Goal: Navigation & Orientation: Find specific page/section

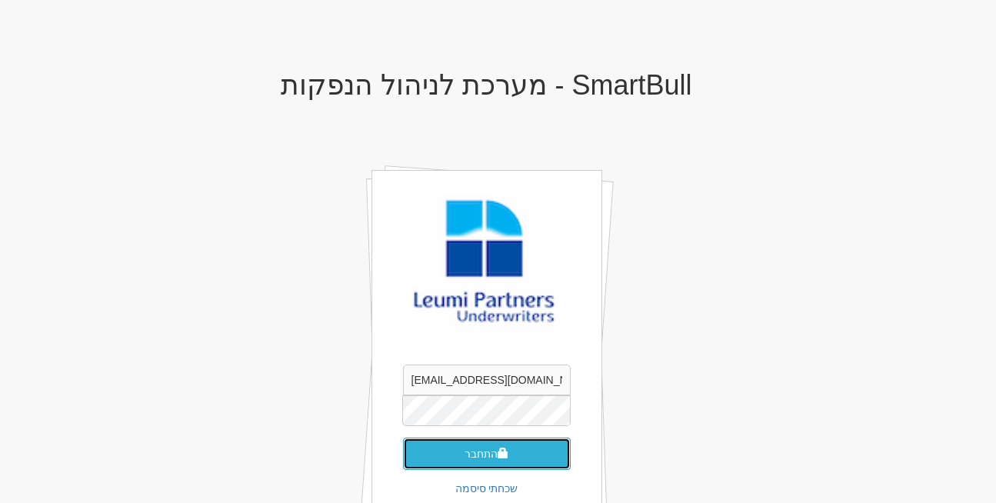
click at [509, 454] on button "התחבר" at bounding box center [487, 454] width 168 height 32
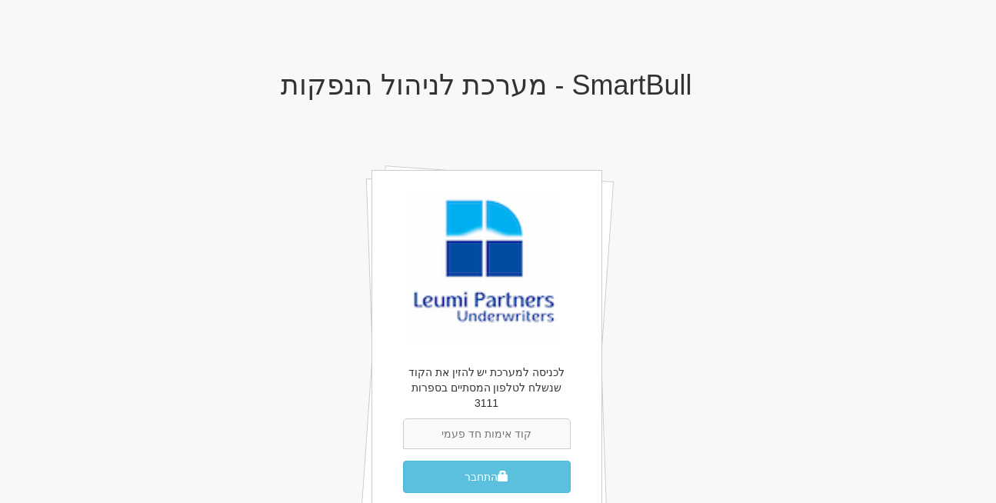
click at [472, 419] on input "text" at bounding box center [487, 434] width 168 height 31
type input "068742"
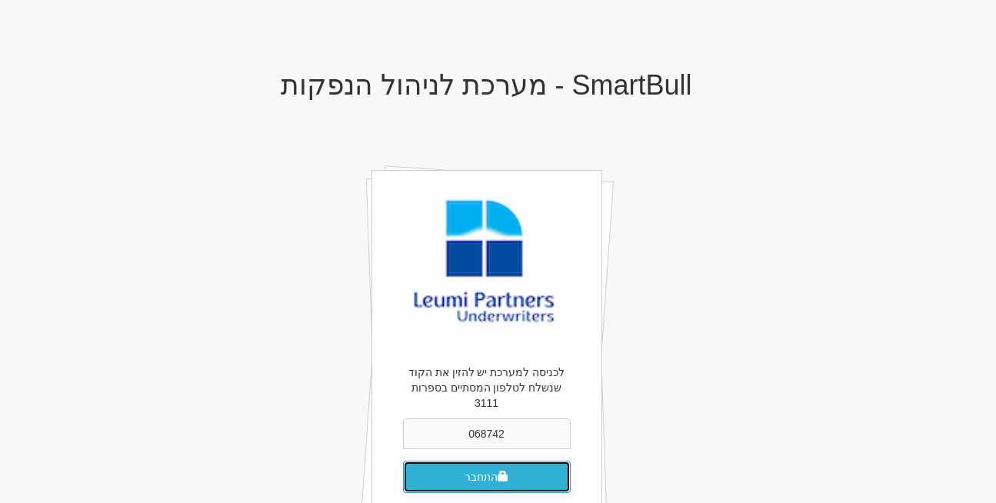
click at [492, 461] on button "התחבר" at bounding box center [487, 477] width 168 height 32
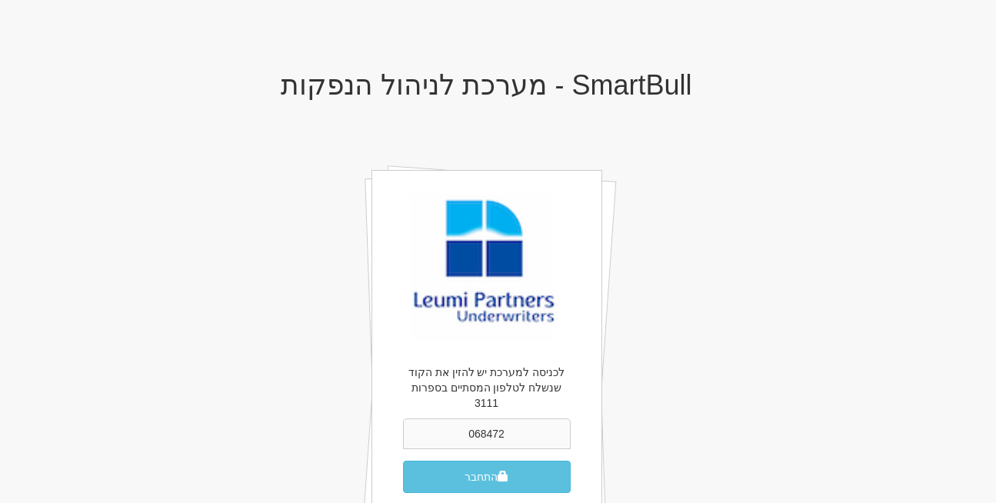
type input "068472"
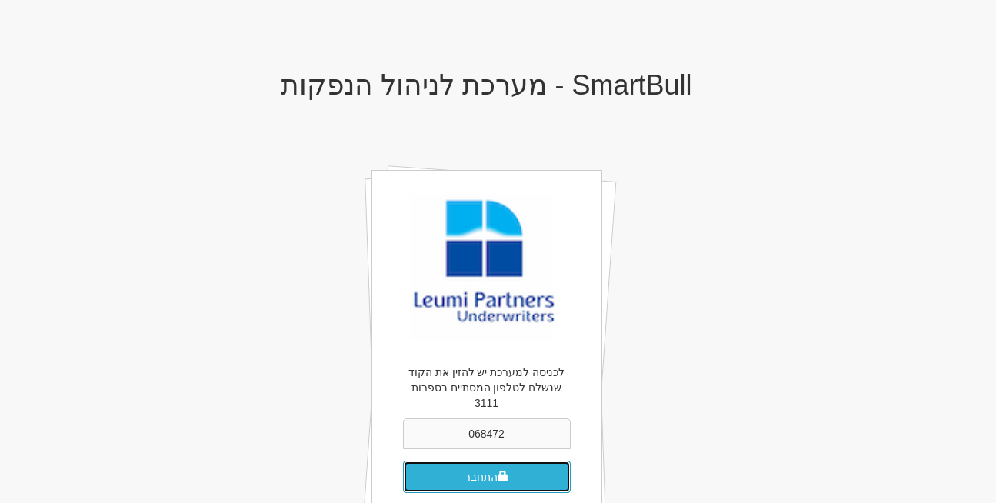
click at [462, 461] on button "התחבר" at bounding box center [487, 477] width 168 height 32
click at [442, 461] on button "התחבר" at bounding box center [487, 477] width 168 height 32
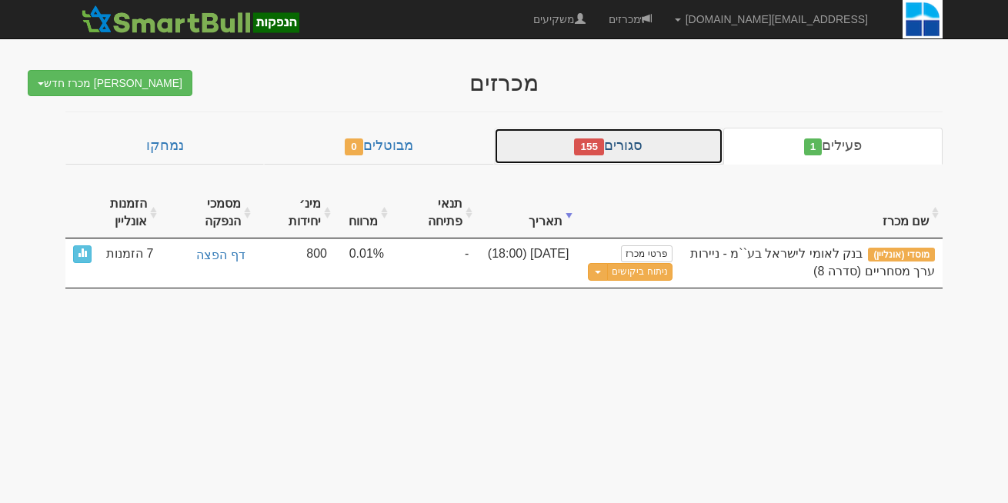
click at [629, 153] on link "סגורים 155" at bounding box center [608, 146] width 229 height 37
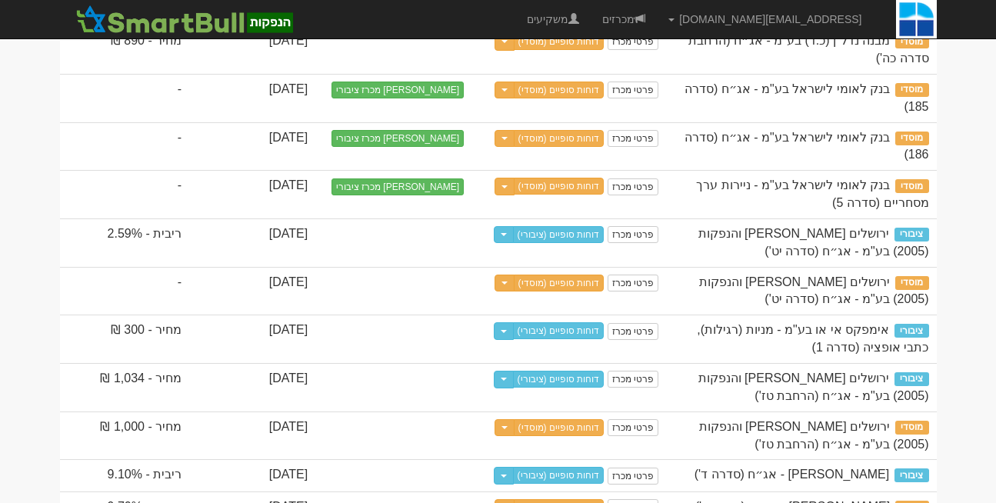
scroll to position [3866, 0]
